Goal: Connect with others: Connect with others

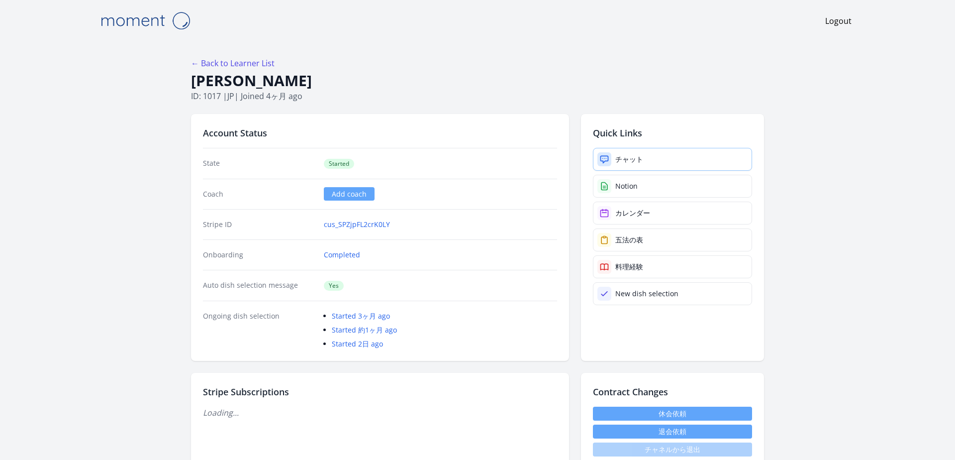
click at [625, 167] on link "チャット" at bounding box center [672, 159] width 159 height 23
click at [598, 163] on div at bounding box center [605, 159] width 14 height 14
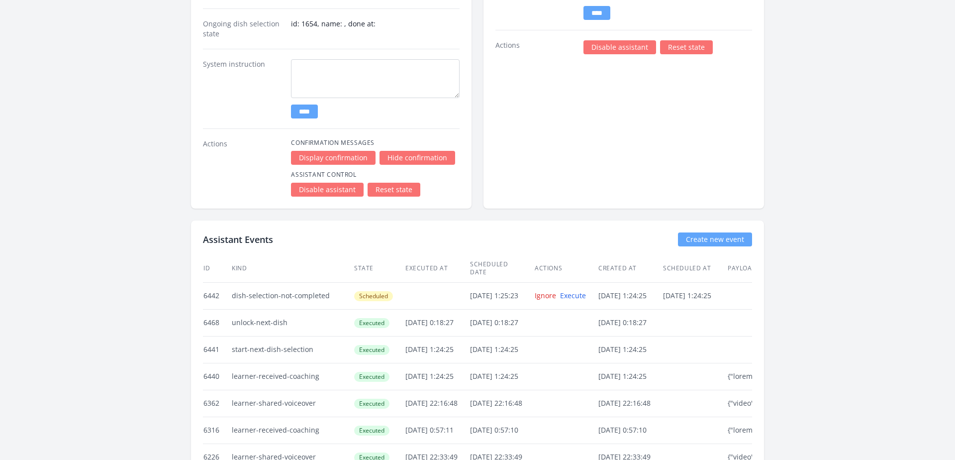
scroll to position [1954, 0]
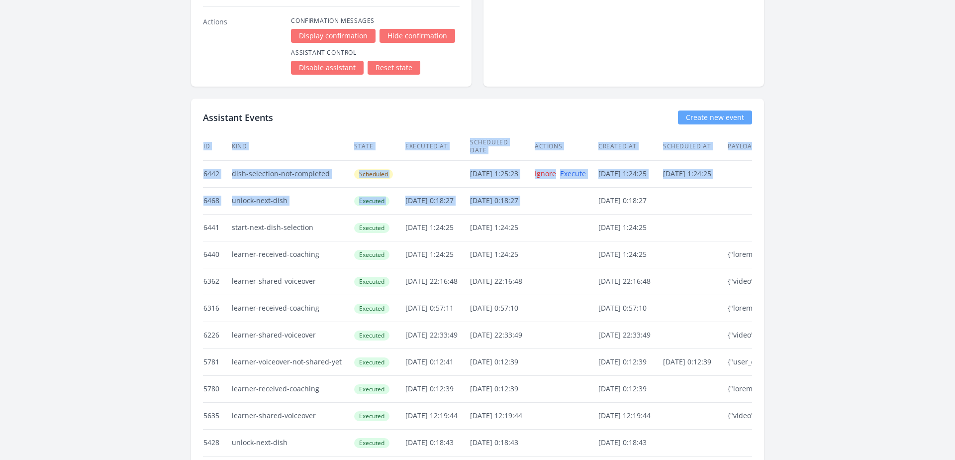
drag, startPoint x: 193, startPoint y: 194, endPoint x: 612, endPoint y: 196, distance: 419.9
click at [612, 196] on div "Assistant Events Create new event ID Kind State Executed at Scheduled date Acti…" at bounding box center [477, 404] width 573 height 611
click at [598, 196] on td at bounding box center [566, 200] width 64 height 27
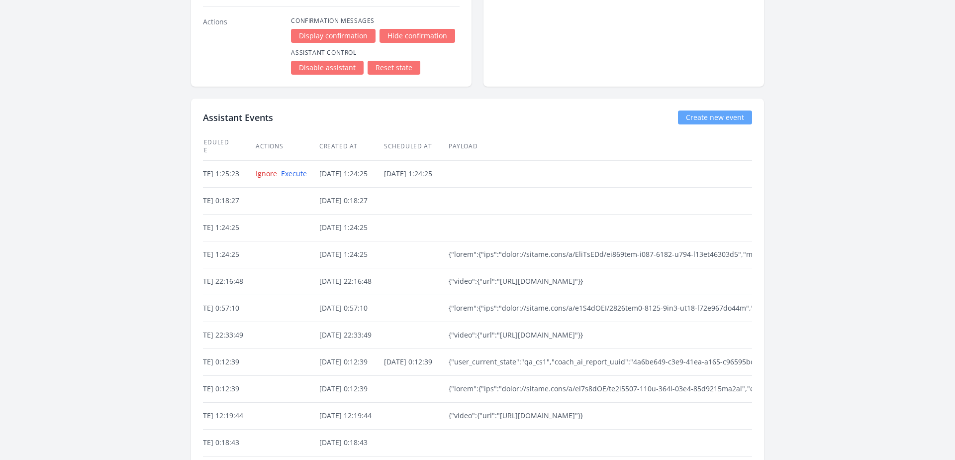
scroll to position [0, 0]
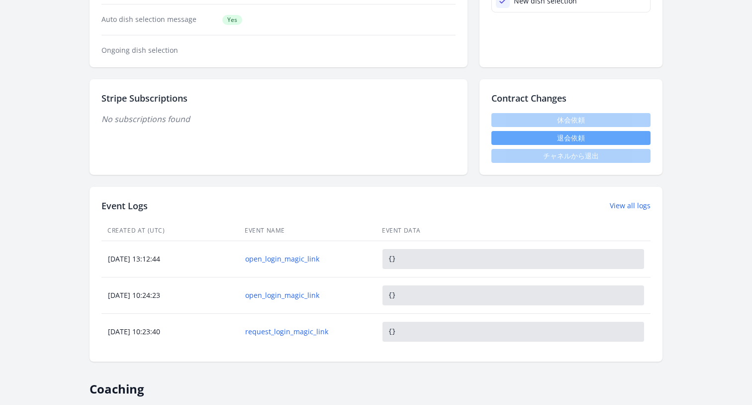
scroll to position [222, 0]
